Goal: Information Seeking & Learning: Learn about a topic

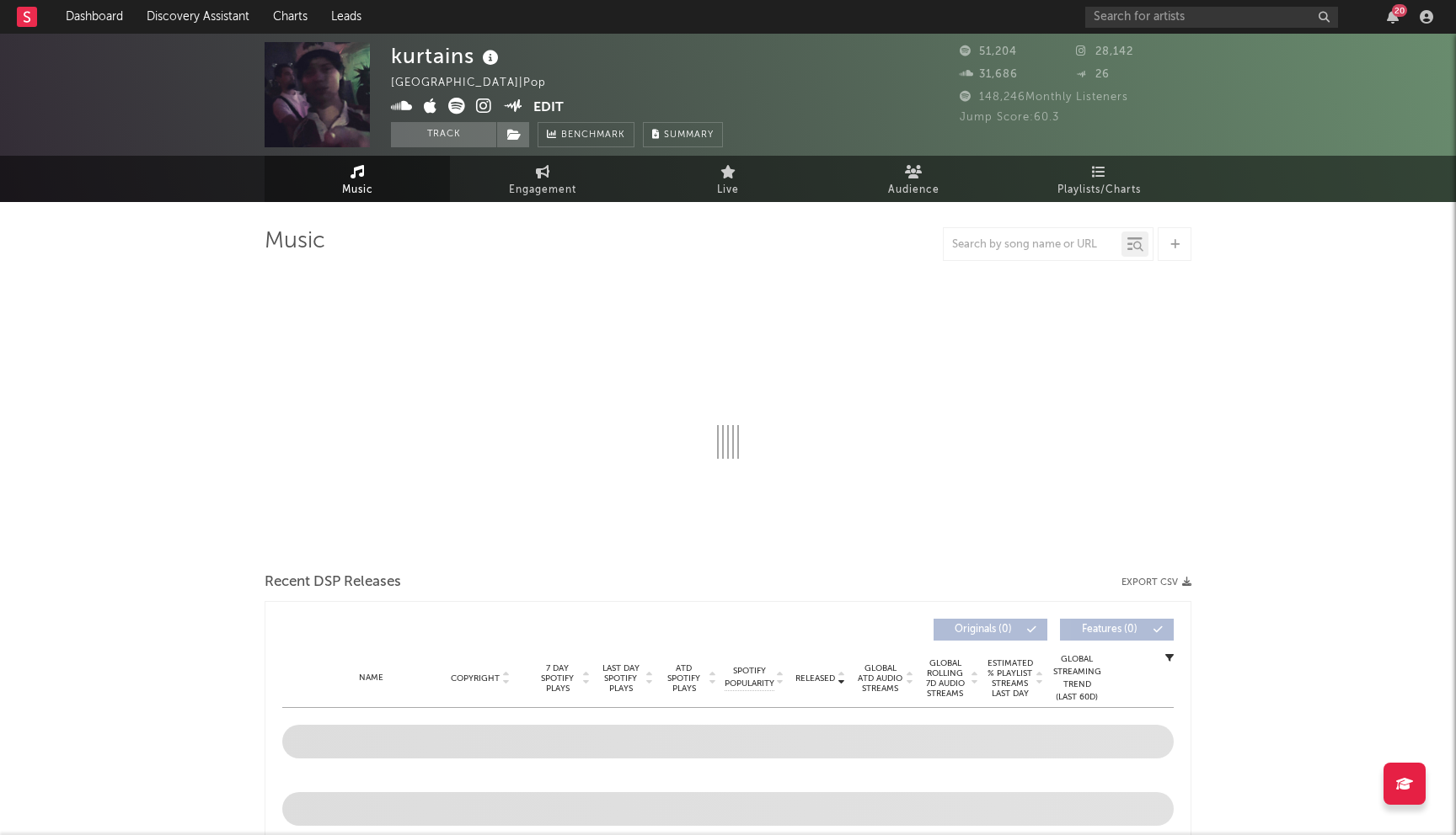
select select "6m"
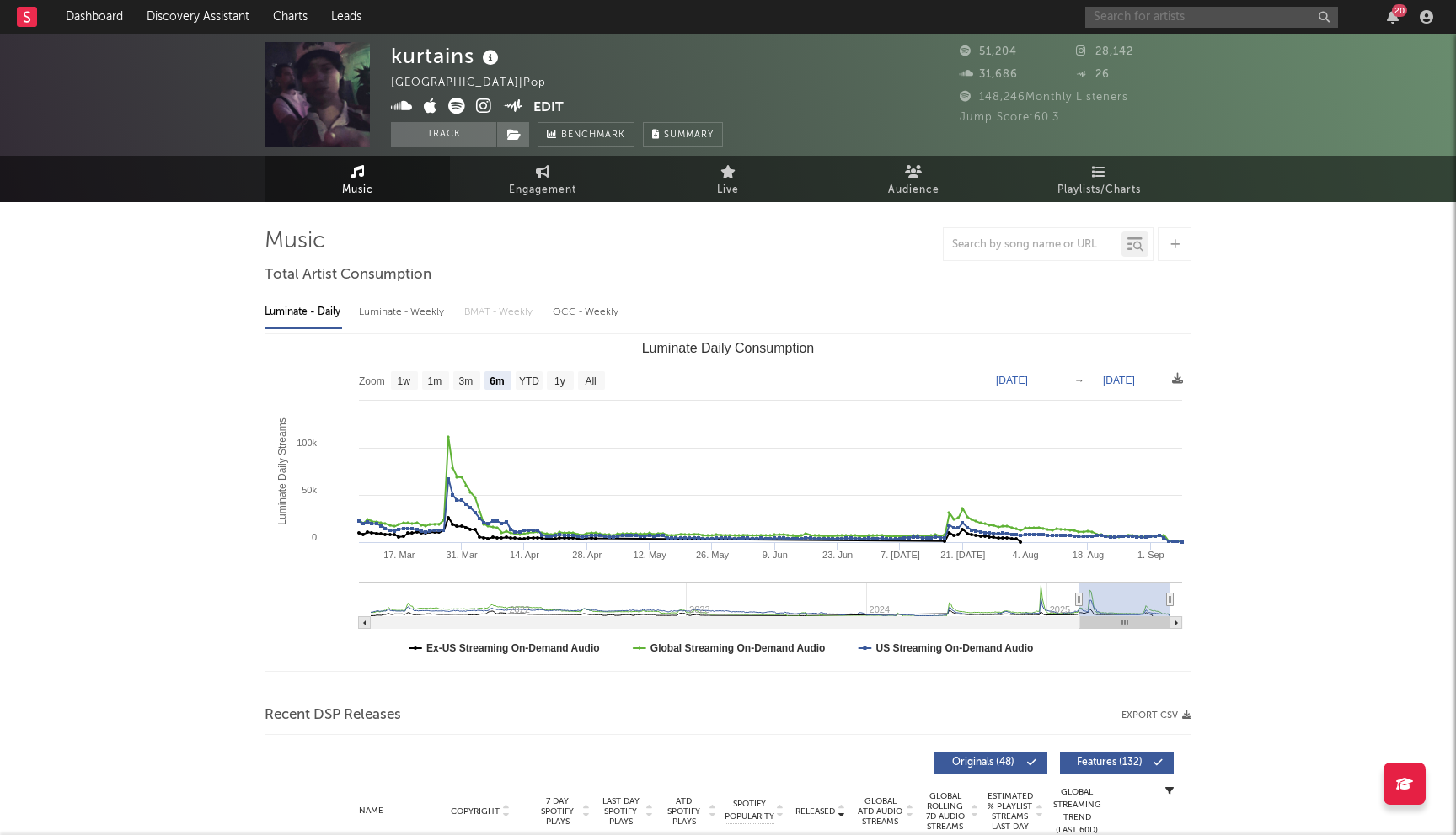
click at [1150, 12] on input "text" at bounding box center [1211, 17] width 253 height 21
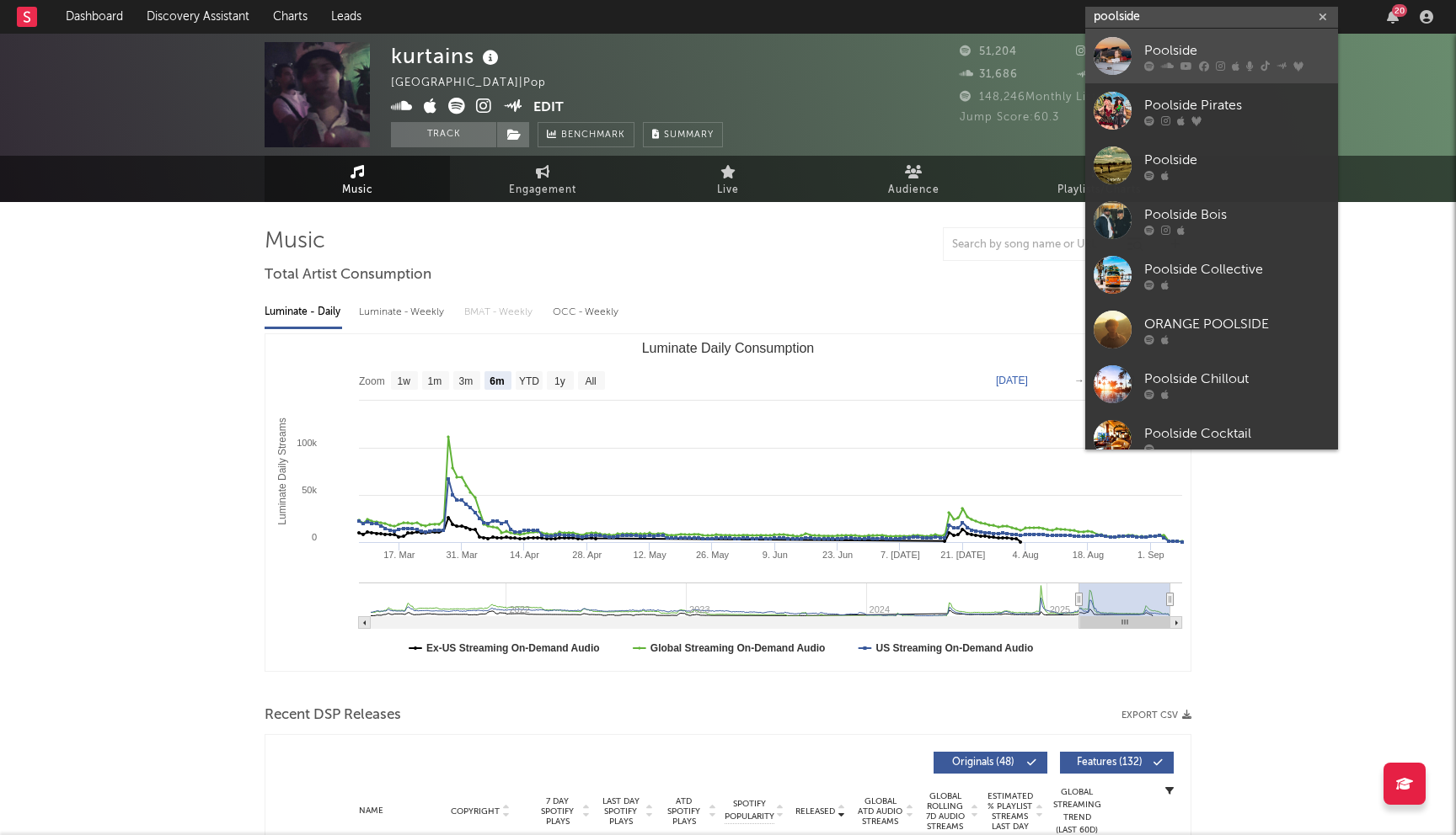
type input "poolside"
click at [1159, 45] on div "Poolside" at bounding box center [1236, 50] width 185 height 20
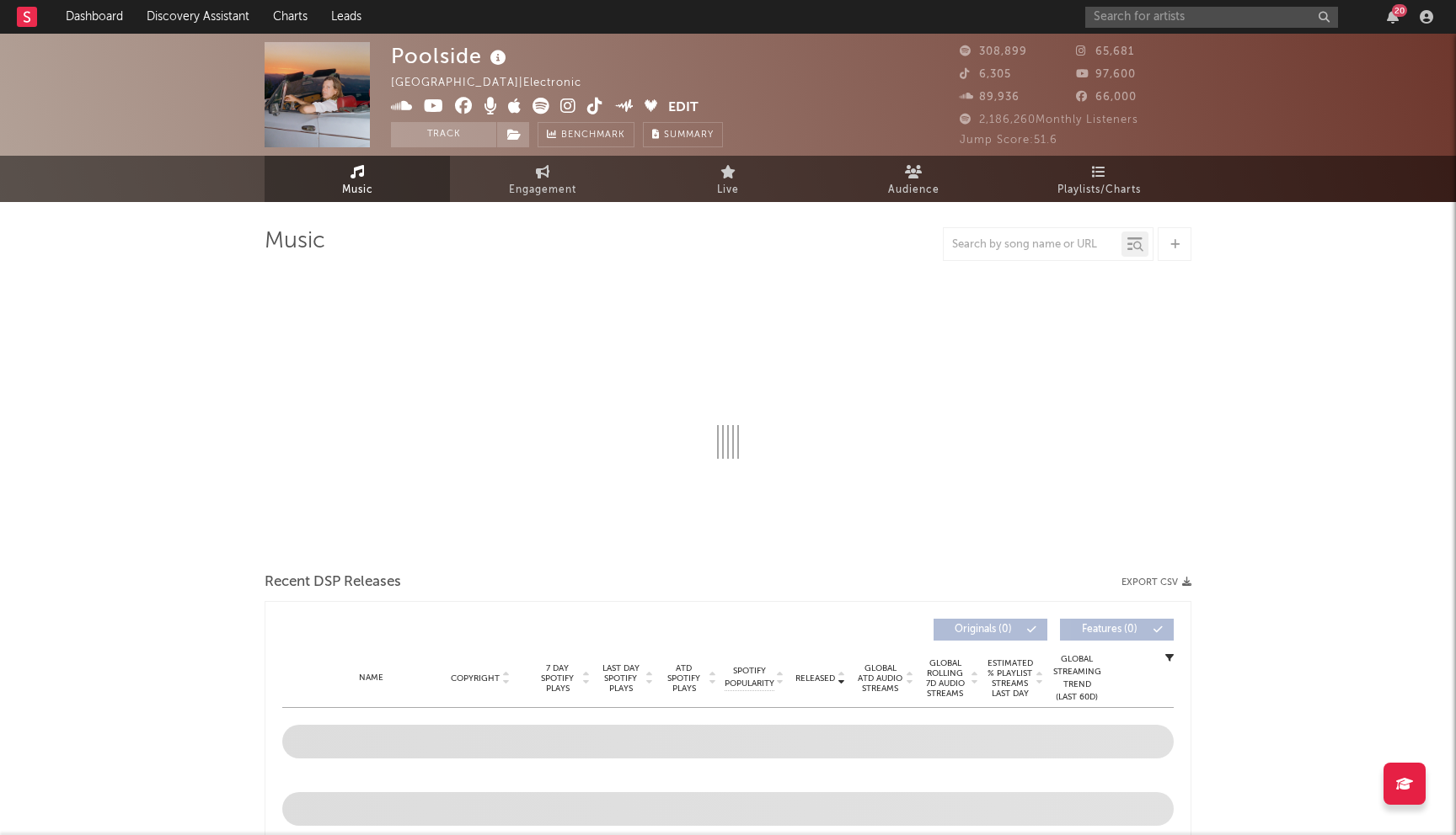
select select "6m"
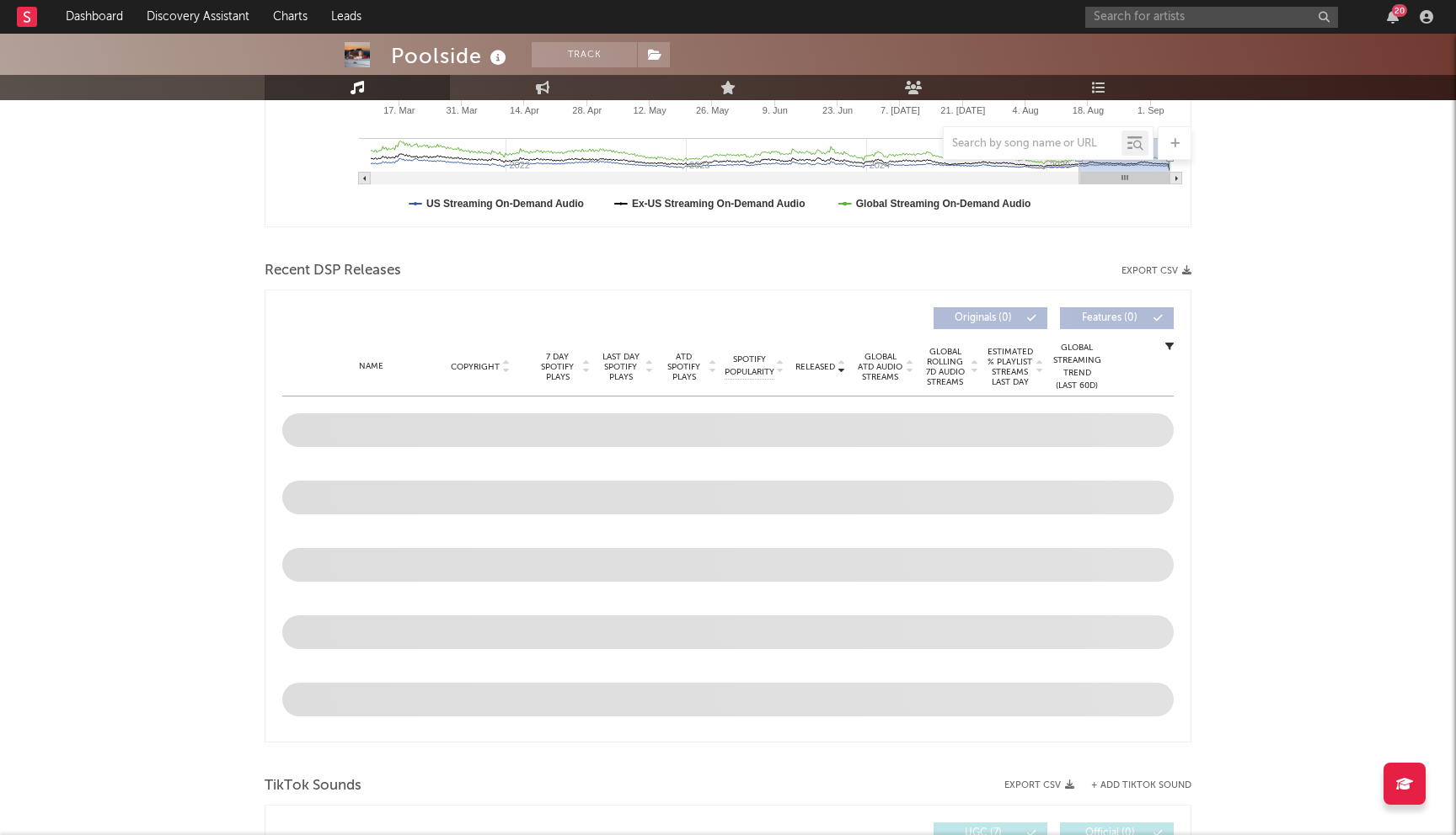
scroll to position [468, 0]
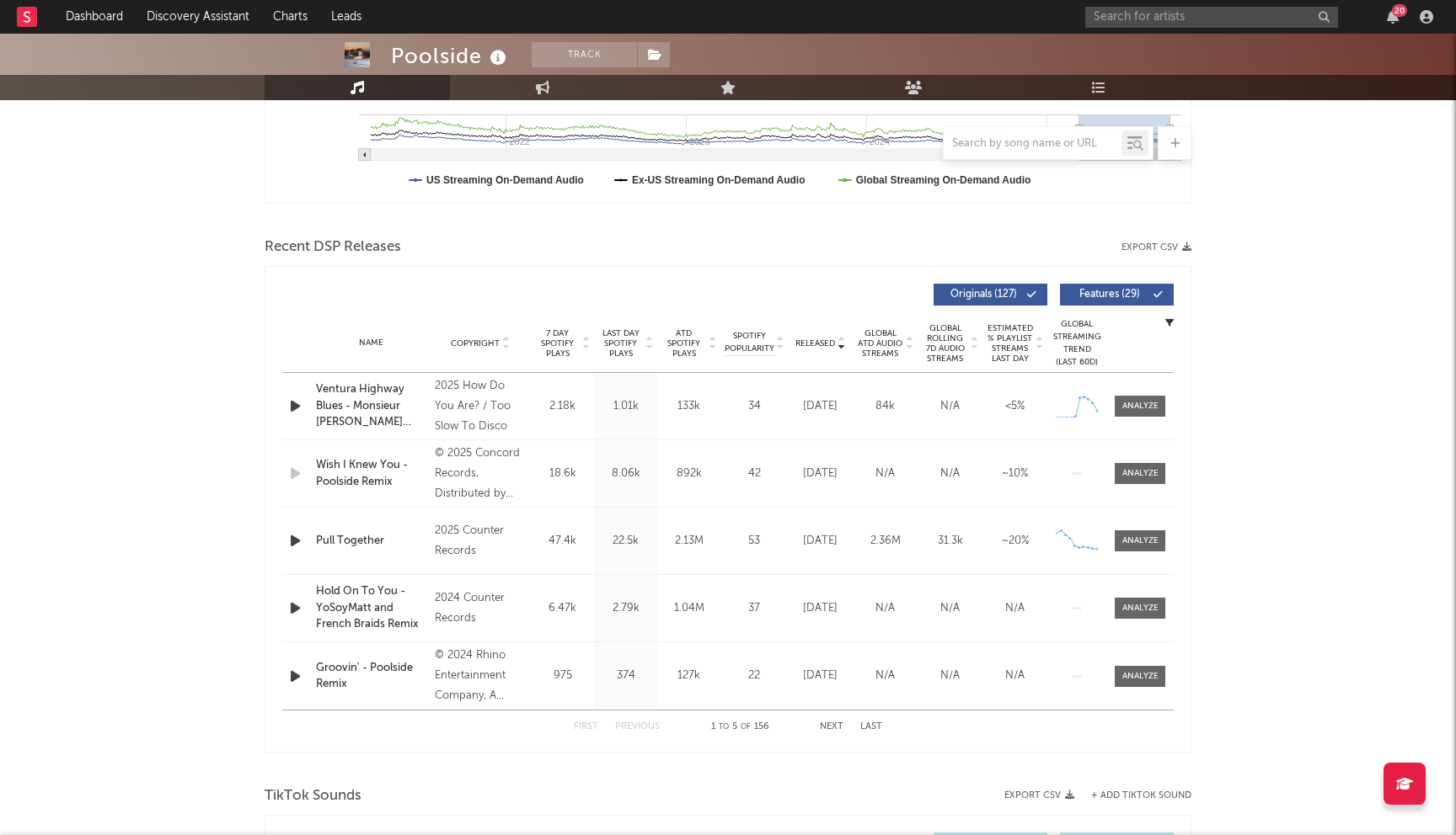
click at [609, 353] on span "Last Day Spotify Plays" at bounding box center [621, 343] width 45 height 30
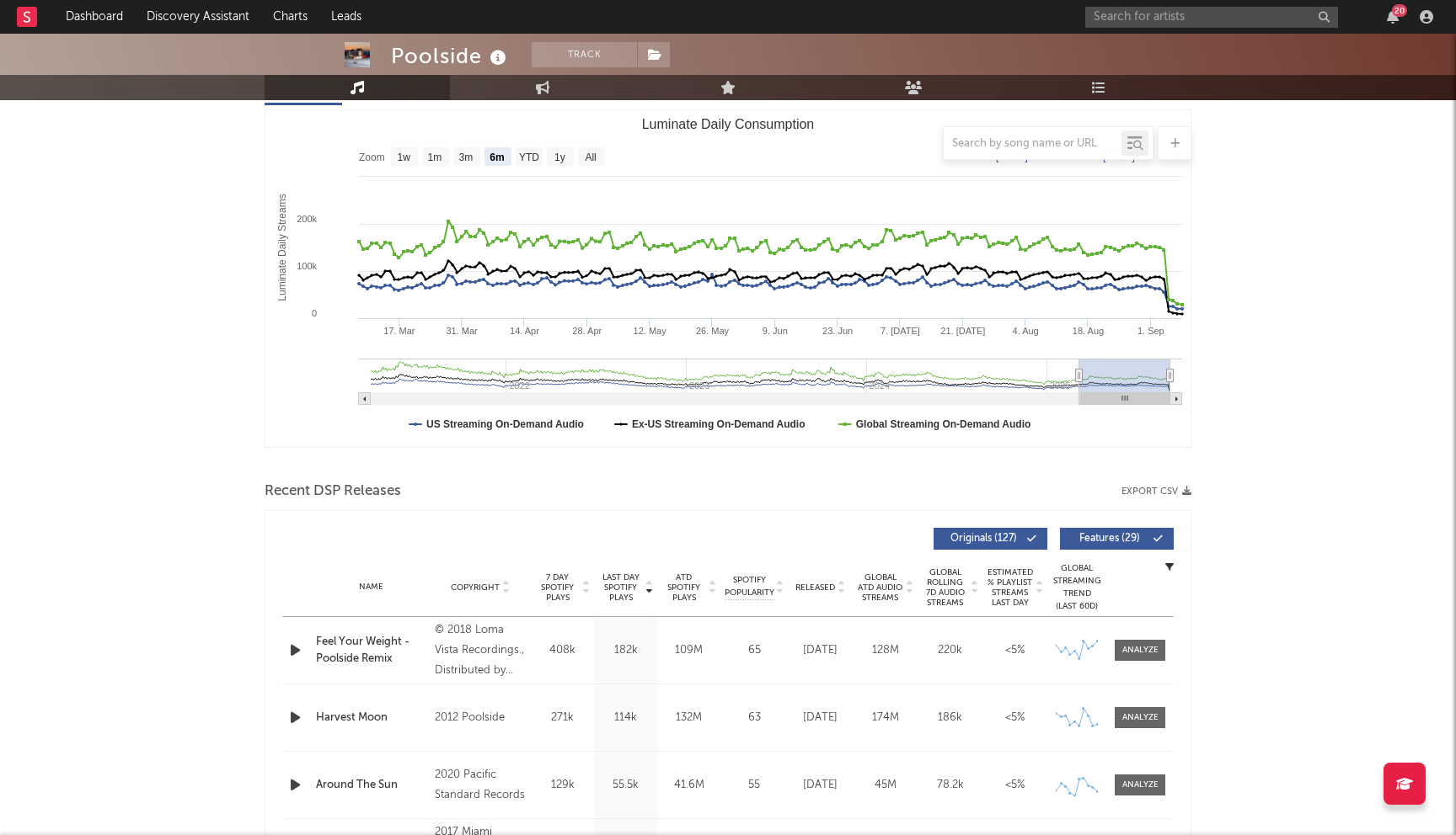
scroll to position [0, 0]
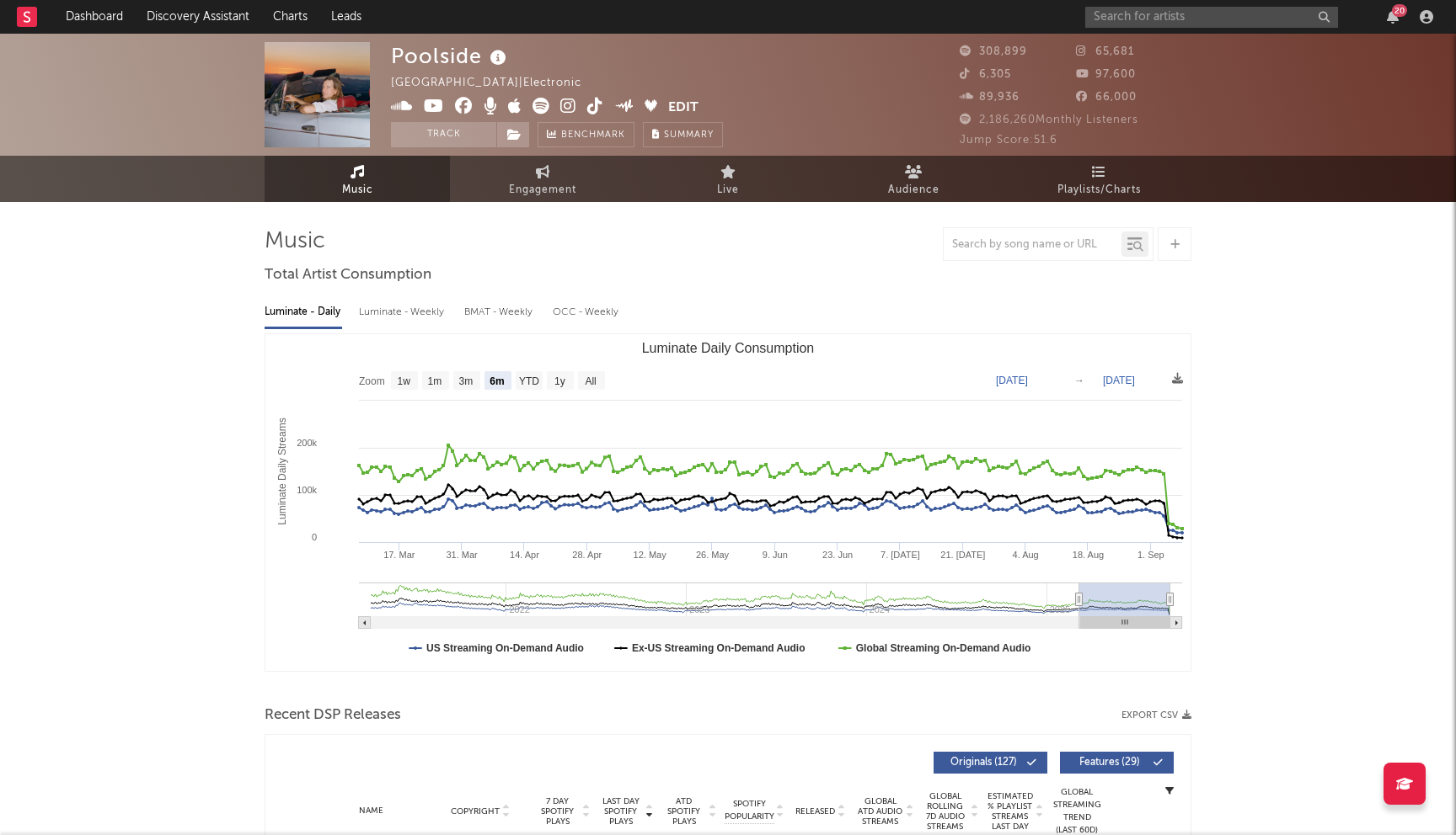
click at [463, 102] on icon at bounding box center [464, 105] width 17 height 16
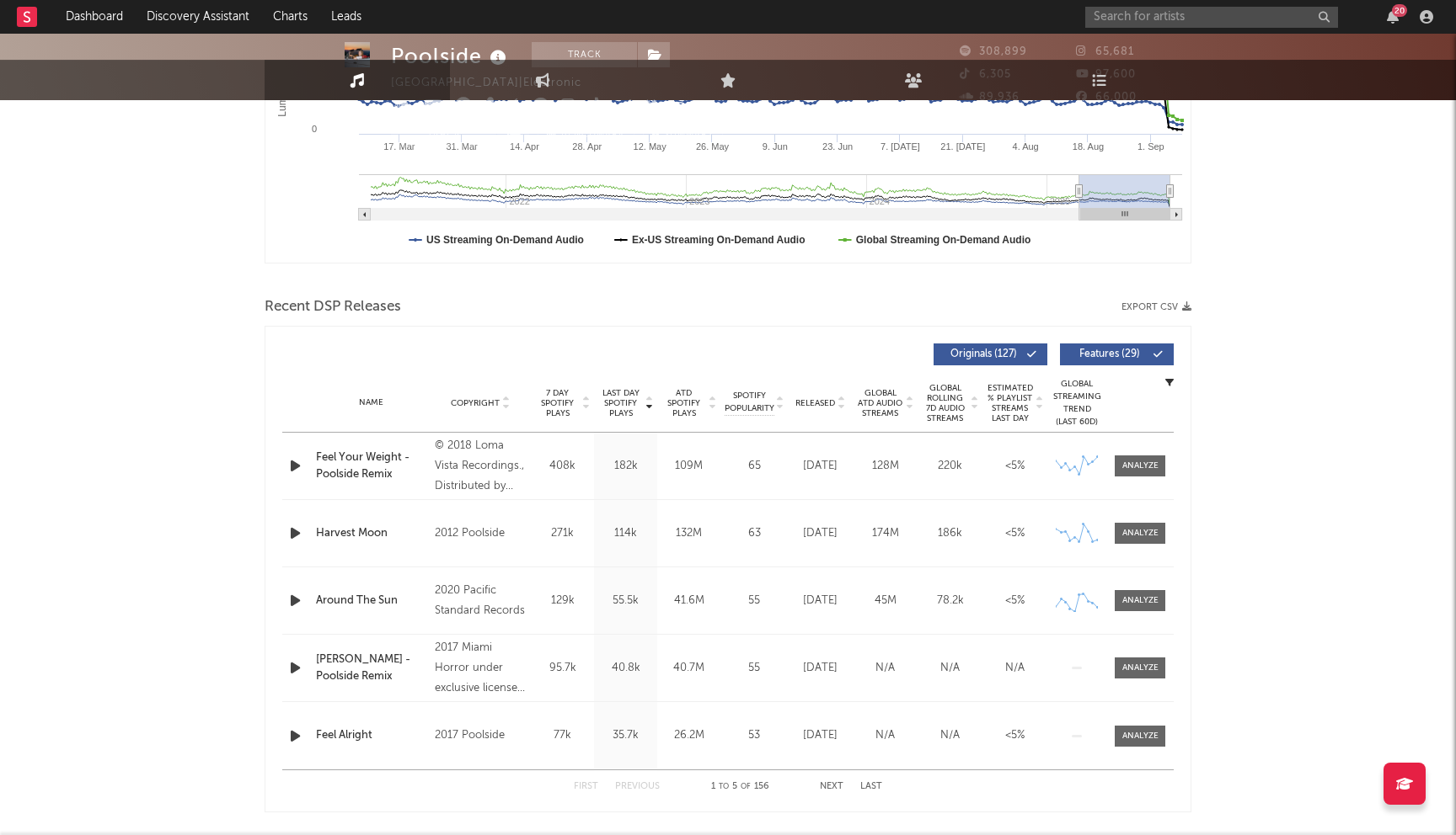
scroll to position [513, 0]
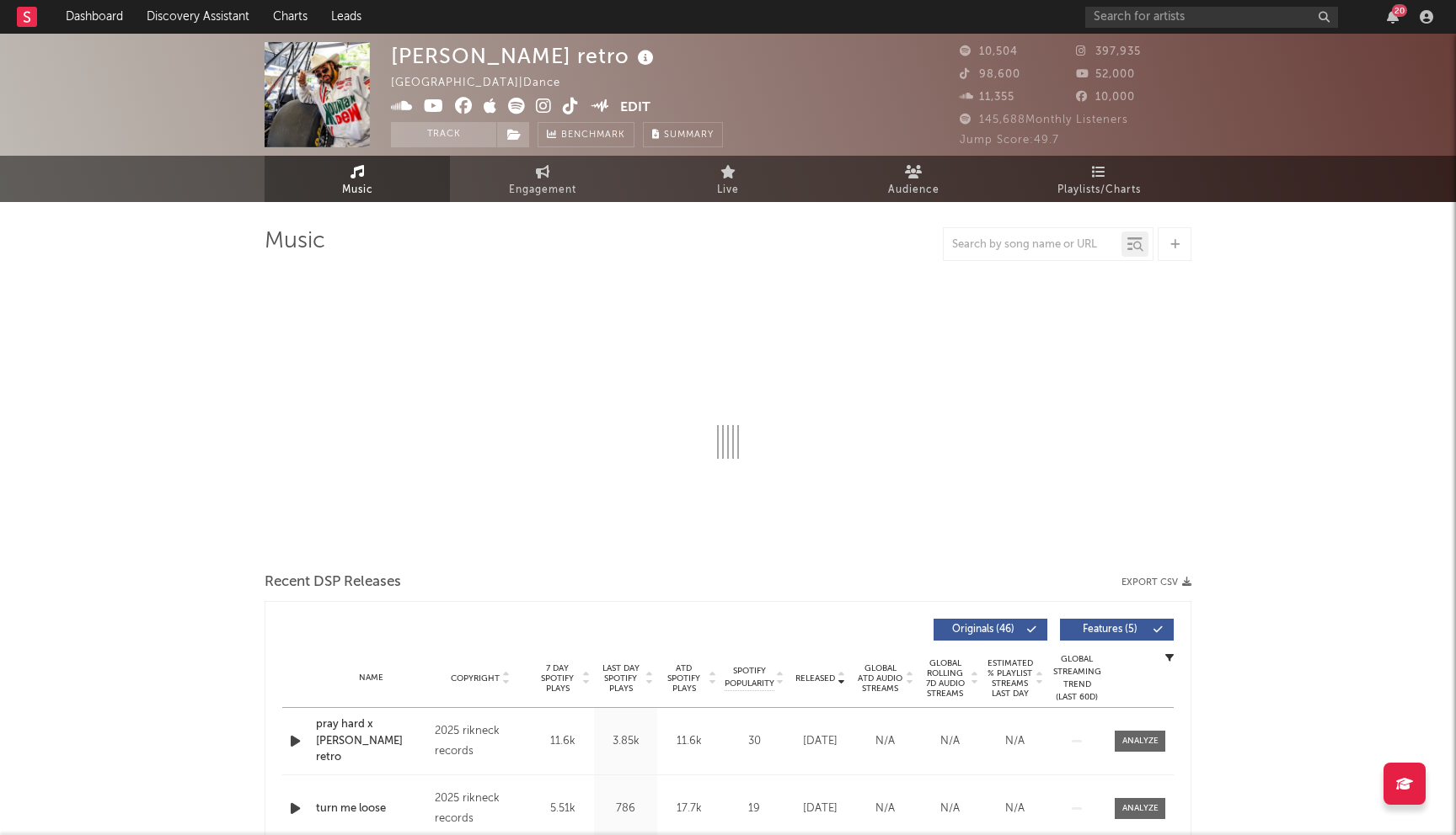
click at [207, 18] on link "Discovery Assistant" at bounding box center [197, 16] width 127 height 34
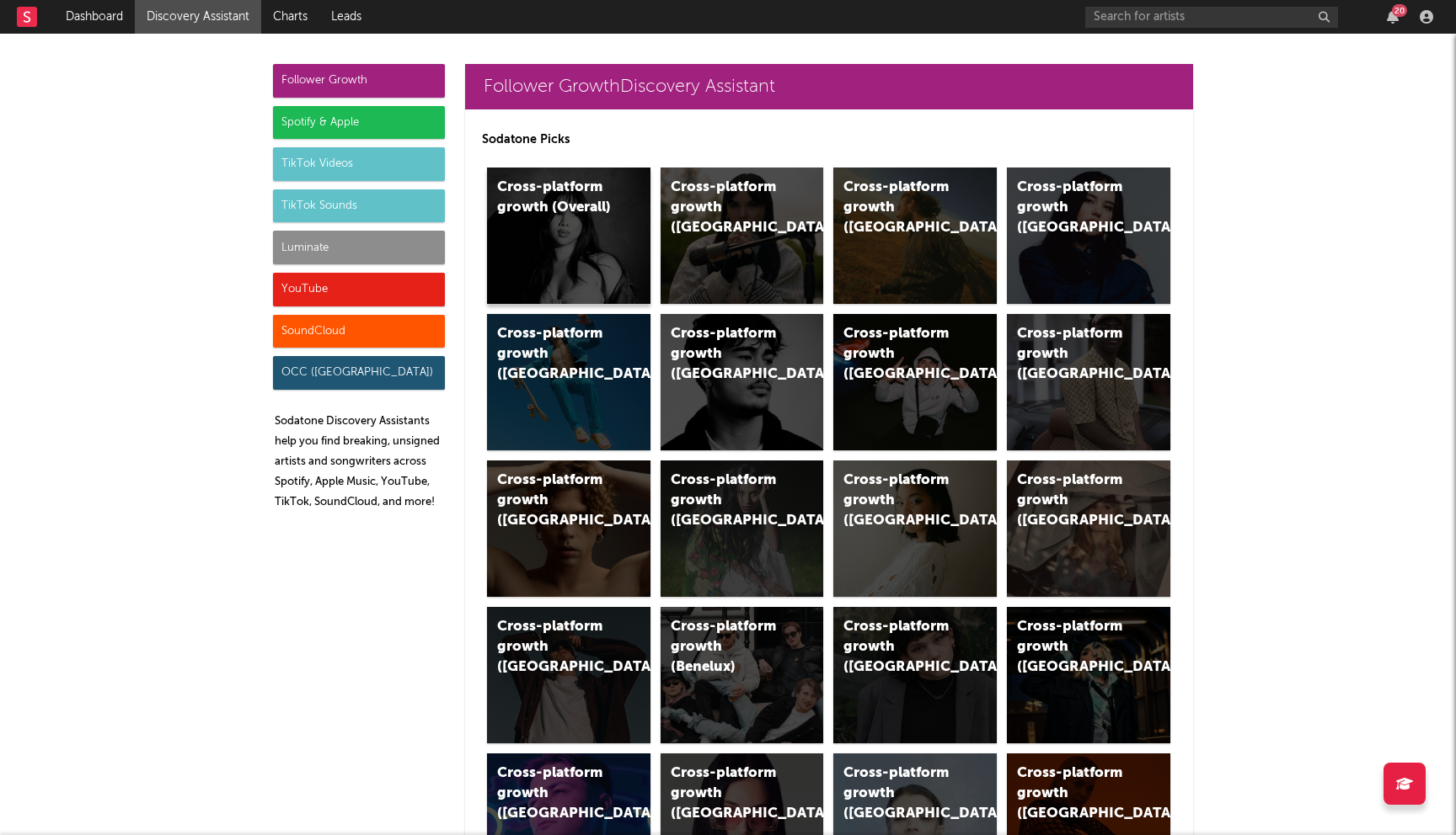
click at [542, 225] on div "Cross-platform growth (Overall)" at bounding box center [568, 235] width 164 height 136
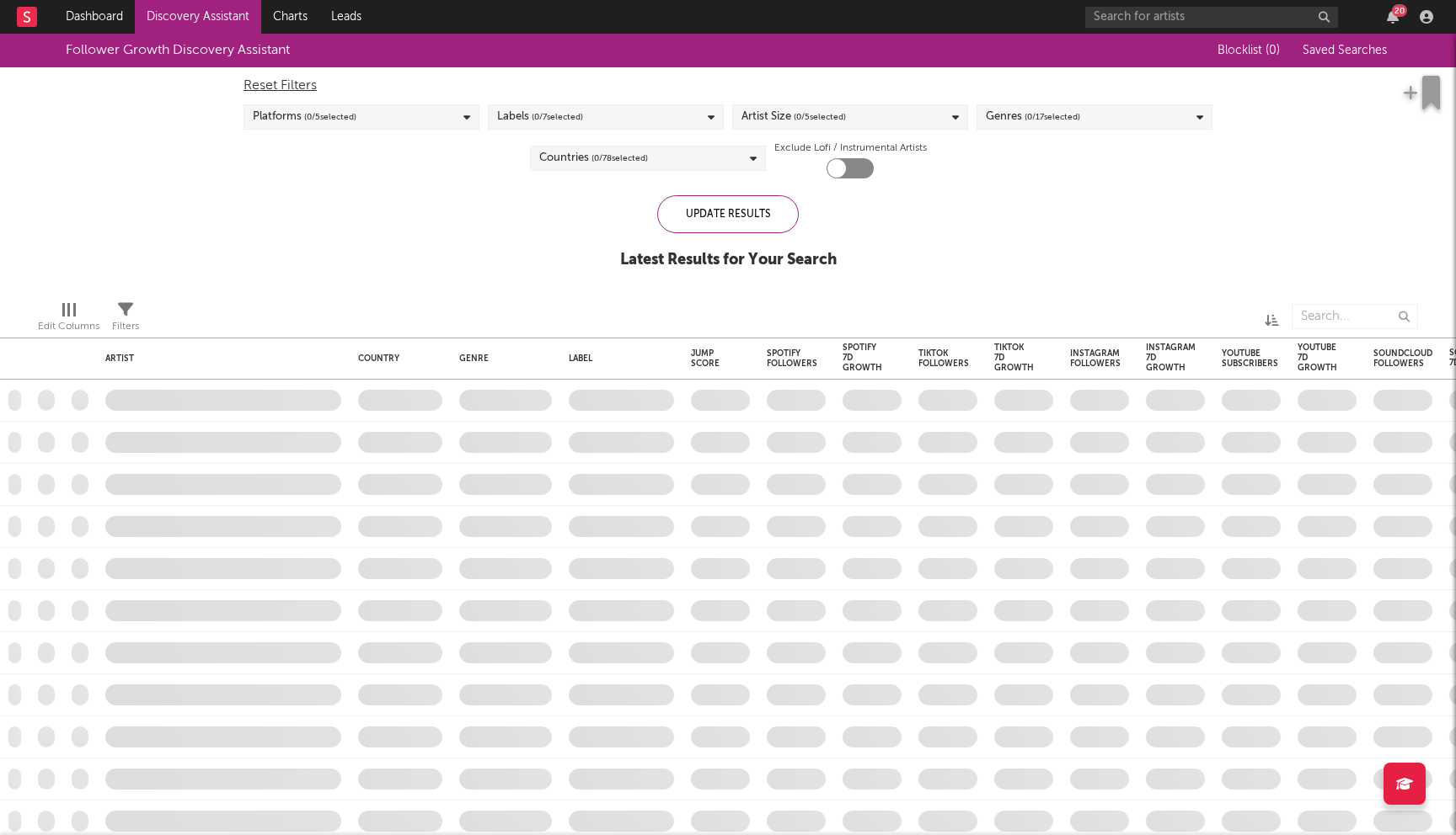
checkbox input "true"
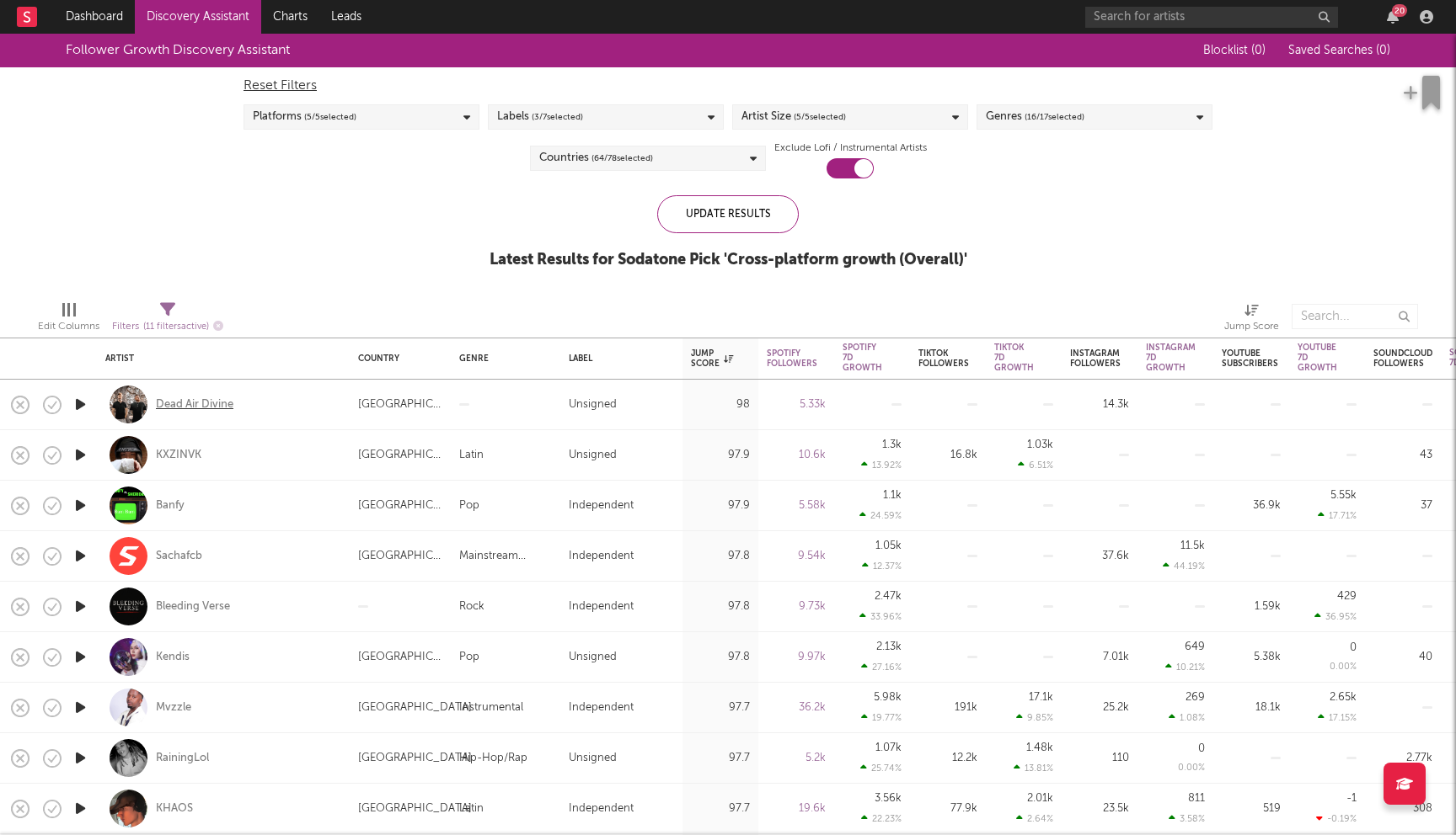
click at [204, 400] on div "Dead Air Divine" at bounding box center [195, 405] width 77 height 15
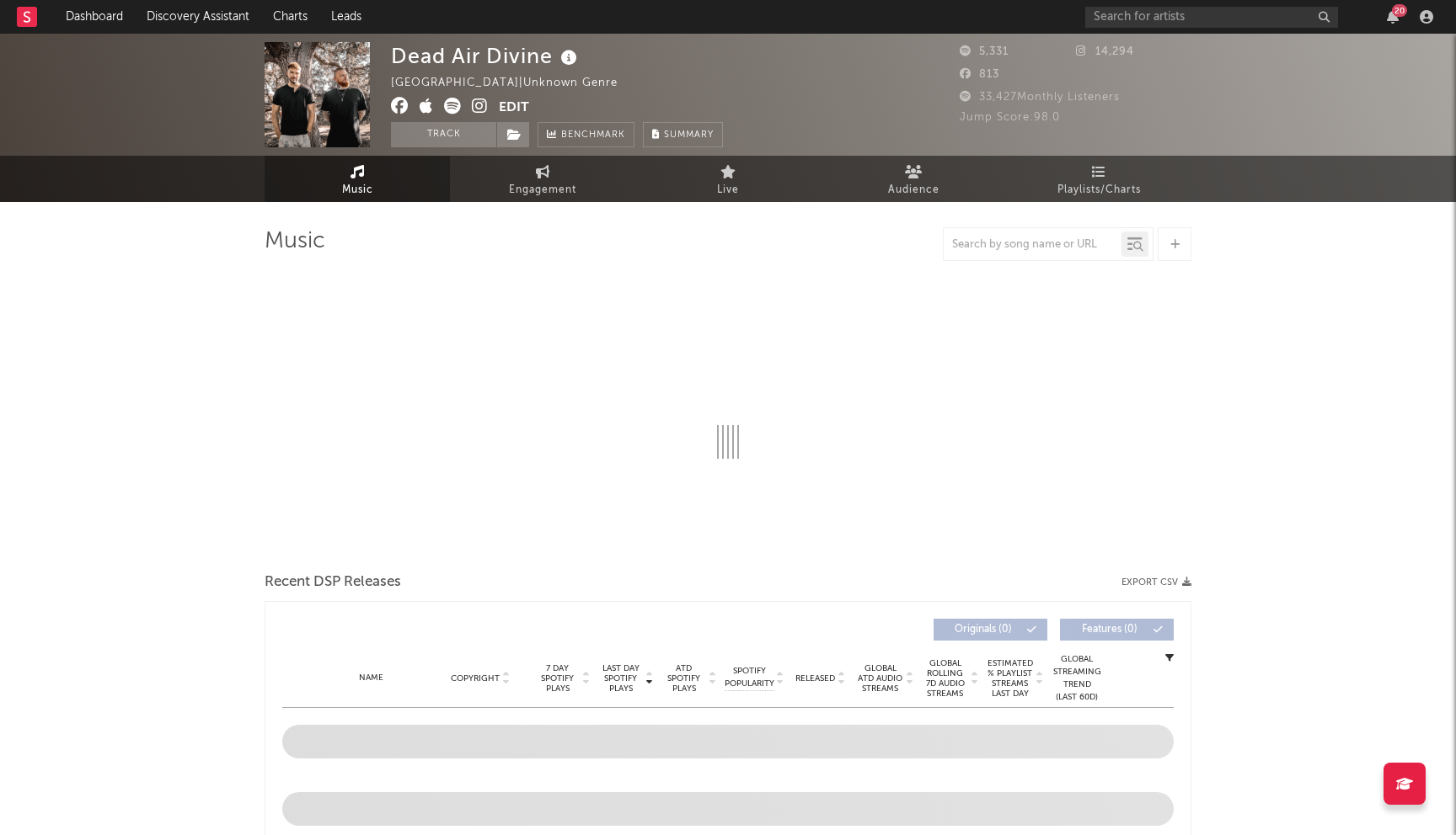
select select "1w"
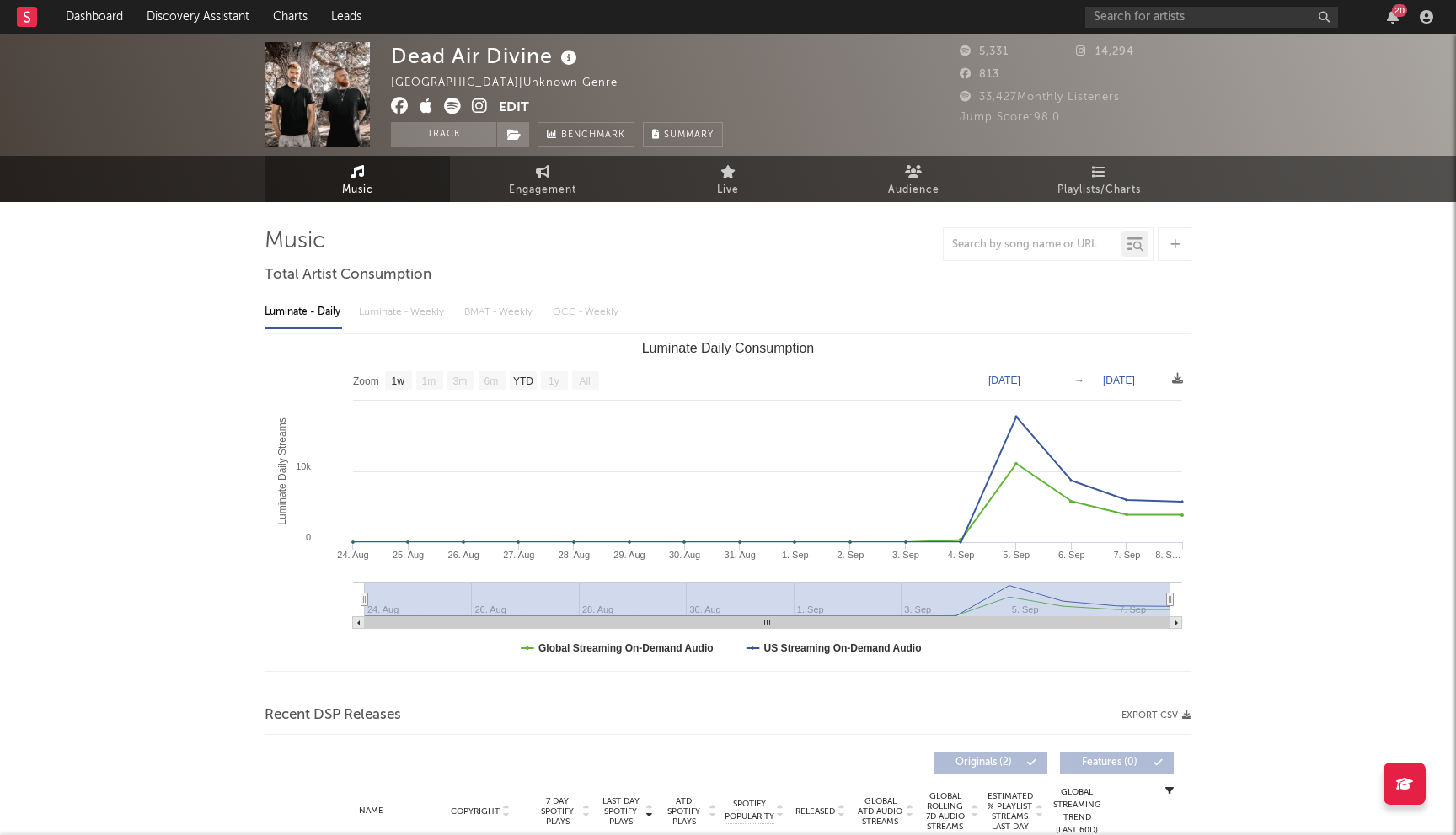
click at [397, 100] on icon at bounding box center [400, 105] width 17 height 16
